Goal: Task Accomplishment & Management: Manage account settings

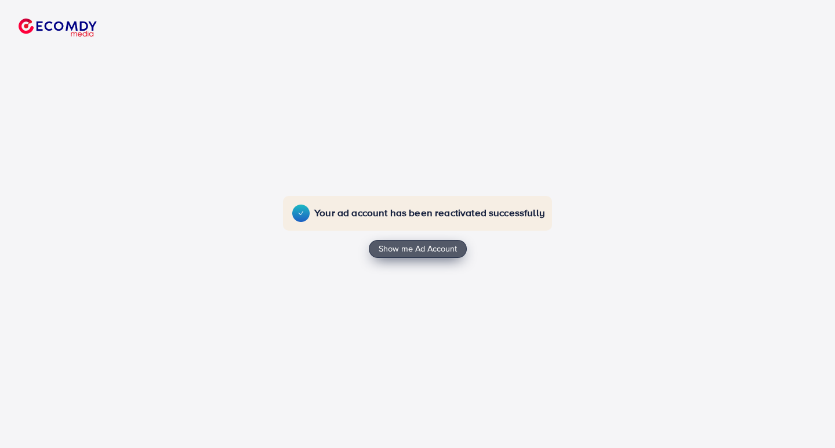
click at [399, 252] on button "Show me Ad Account" at bounding box center [418, 249] width 98 height 19
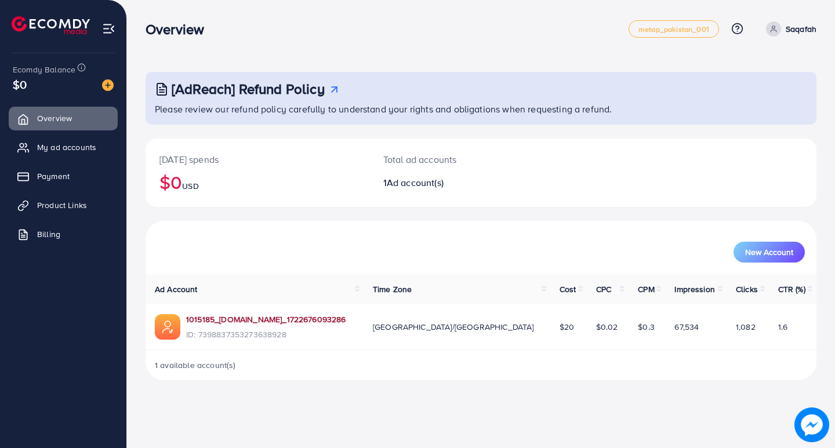
click at [259, 320] on link "1015185_saqafah.online_1722676093286" at bounding box center [266, 320] width 160 height 12
click at [54, 178] on span "Payment" at bounding box center [56, 177] width 32 height 12
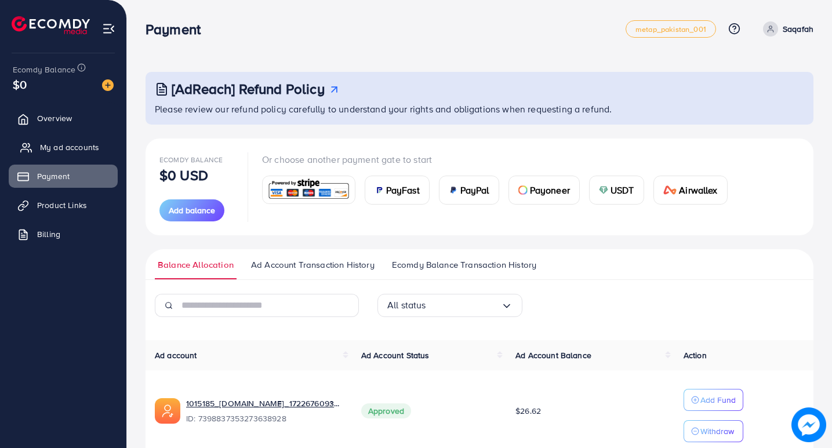
click at [55, 143] on span "My ad accounts" at bounding box center [69, 148] width 59 height 12
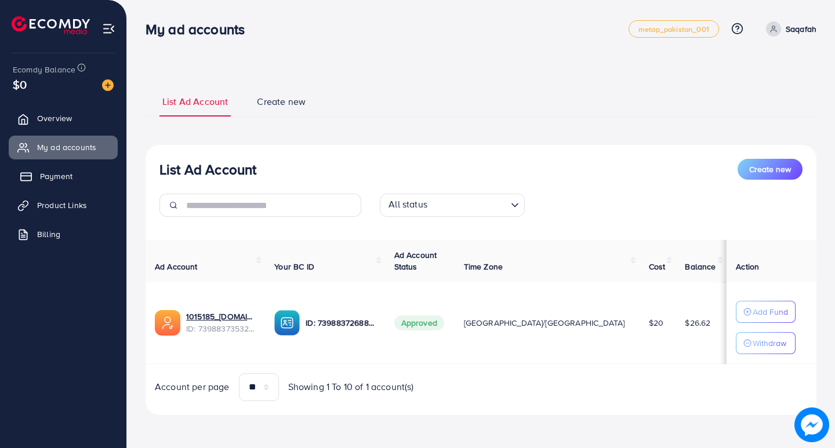
click at [34, 179] on link "Payment" at bounding box center [63, 176] width 109 height 23
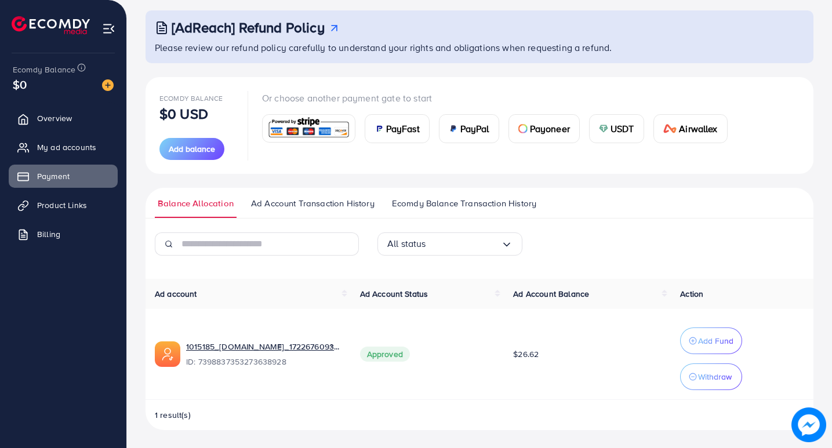
scroll to position [62, 0]
click at [50, 203] on span "Product Links" at bounding box center [65, 206] width 50 height 12
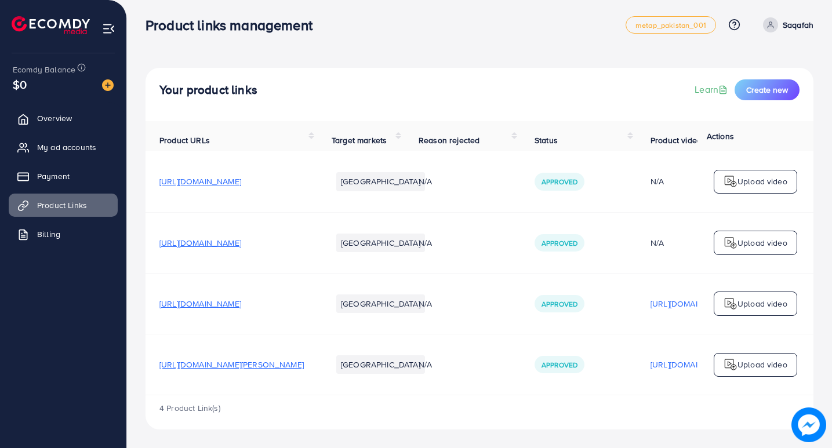
scroll to position [10, 0]
click at [57, 234] on span "Billing" at bounding box center [51, 235] width 23 height 12
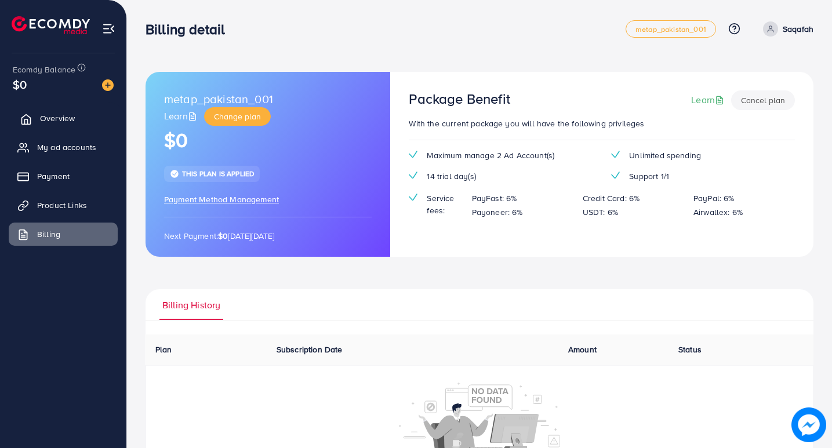
click at [49, 115] on span "Overview" at bounding box center [57, 119] width 35 height 12
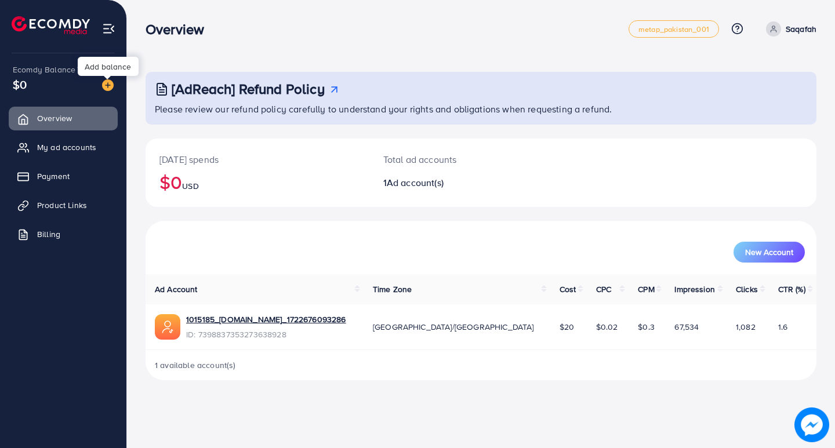
click at [102, 83] on img at bounding box center [108, 85] width 12 height 12
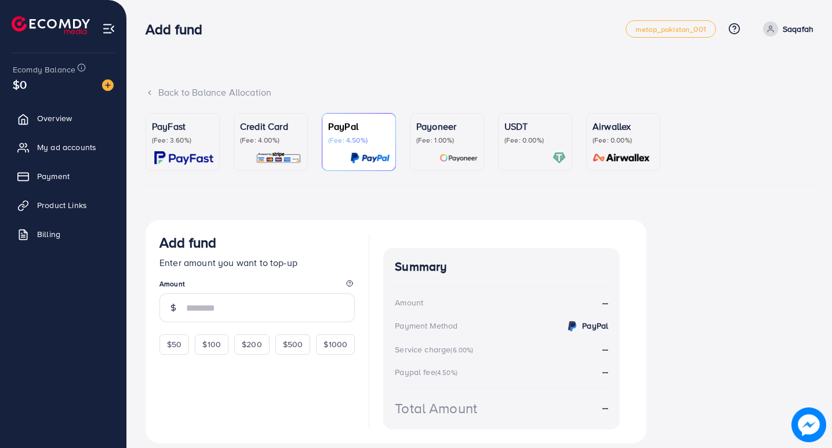
click at [348, 55] on div "Back to Balance Allocation PayFast (Fee: 3.60%) Credit Card (Fee: 4.00%) PayPal…" at bounding box center [479, 243] width 705 height 486
click at [51, 122] on span "Overview" at bounding box center [57, 119] width 35 height 12
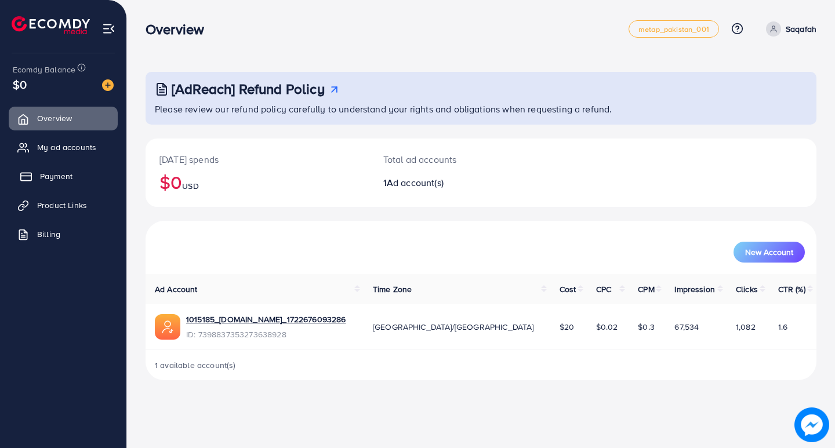
click at [64, 175] on span "Payment" at bounding box center [56, 177] width 32 height 12
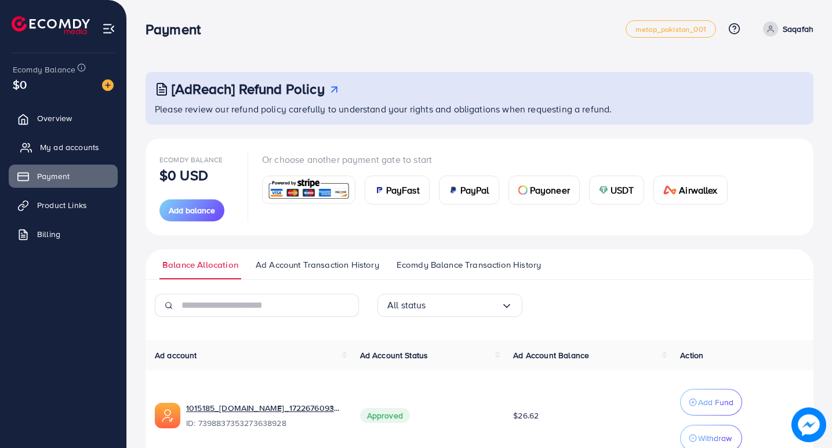
click at [70, 142] on span "My ad accounts" at bounding box center [69, 148] width 59 height 12
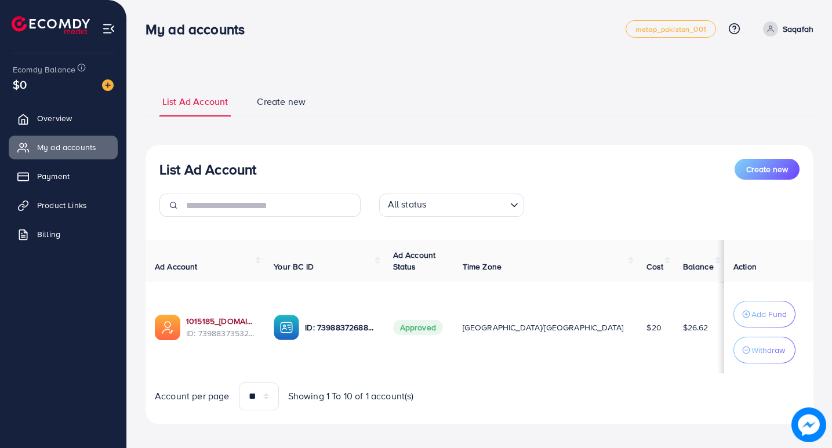
click at [222, 324] on link "1015185_saqafah.online_1722676093286" at bounding box center [220, 322] width 69 height 12
click at [473, 217] on div "All status Loading..." at bounding box center [451, 205] width 145 height 23
click at [505, 136] on div "List Ad Account Create new List Ad Account Create new All status Loading... All…" at bounding box center [480, 255] width 668 height 339
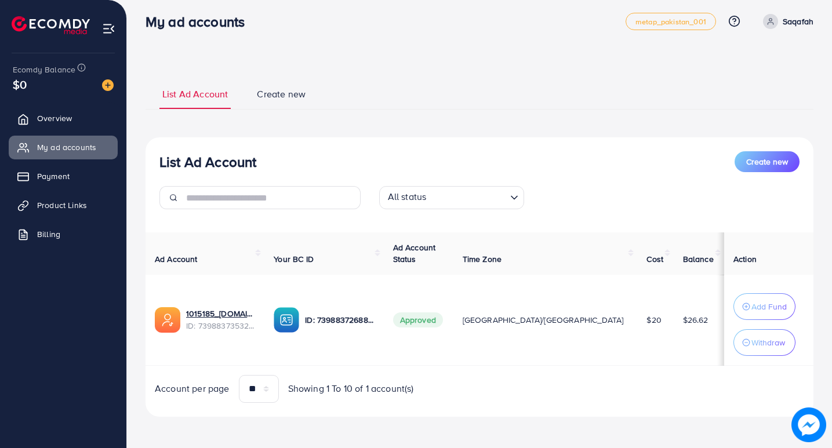
scroll to position [9, 0]
